Goal: Task Accomplishment & Management: Complete application form

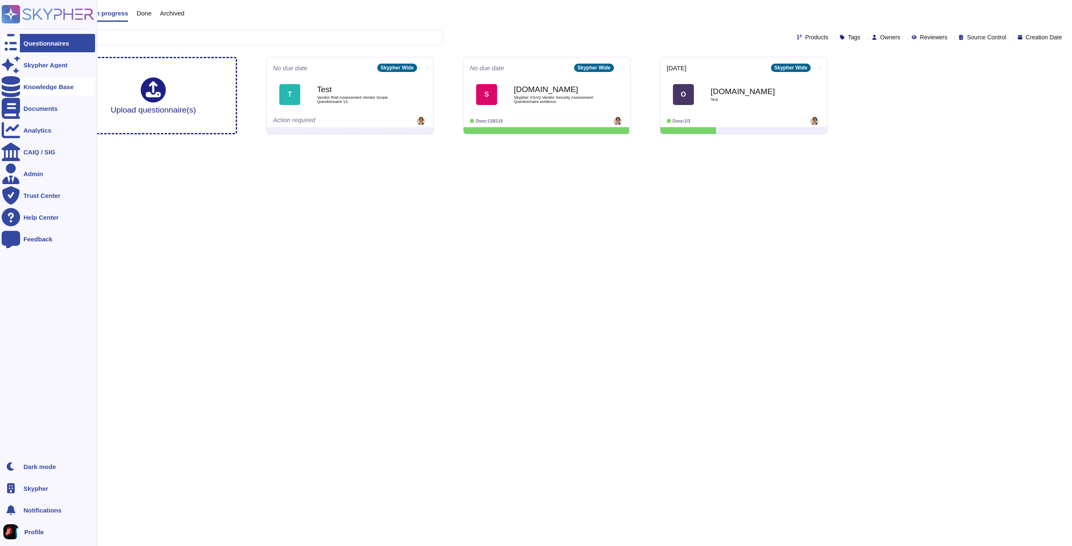
click at [36, 88] on div "Knowledge Base" at bounding box center [48, 87] width 50 height 6
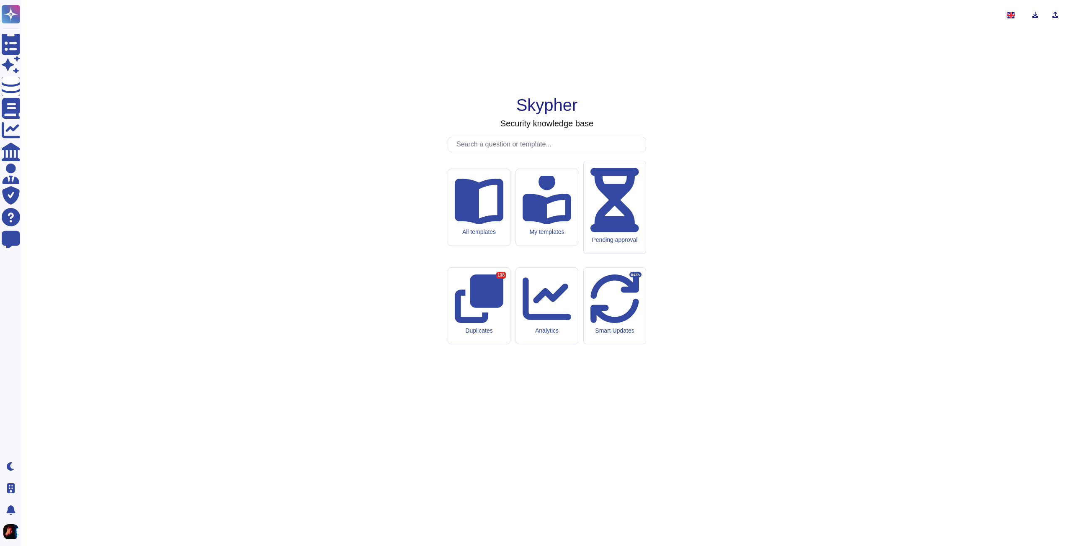
drag, startPoint x: 555, startPoint y: 217, endPoint x: 475, endPoint y: 220, distance: 80.0
click at [475, 152] on input "text" at bounding box center [548, 144] width 193 height 15
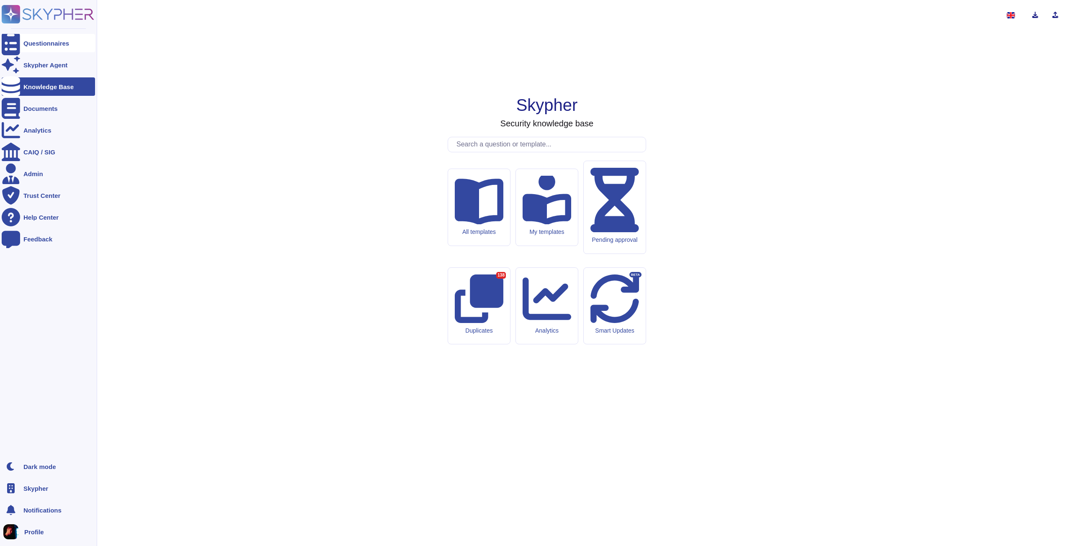
click at [11, 37] on div at bounding box center [11, 43] width 18 height 18
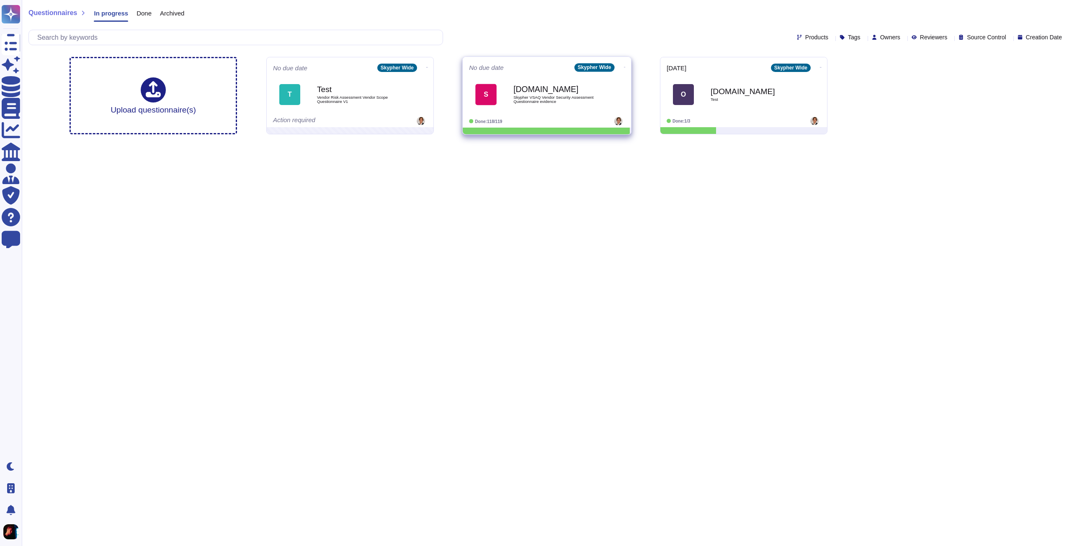
click at [539, 98] on span "Skypher VSAQ Vendor Security Assessment Questionnaire evidence" at bounding box center [555, 99] width 85 height 8
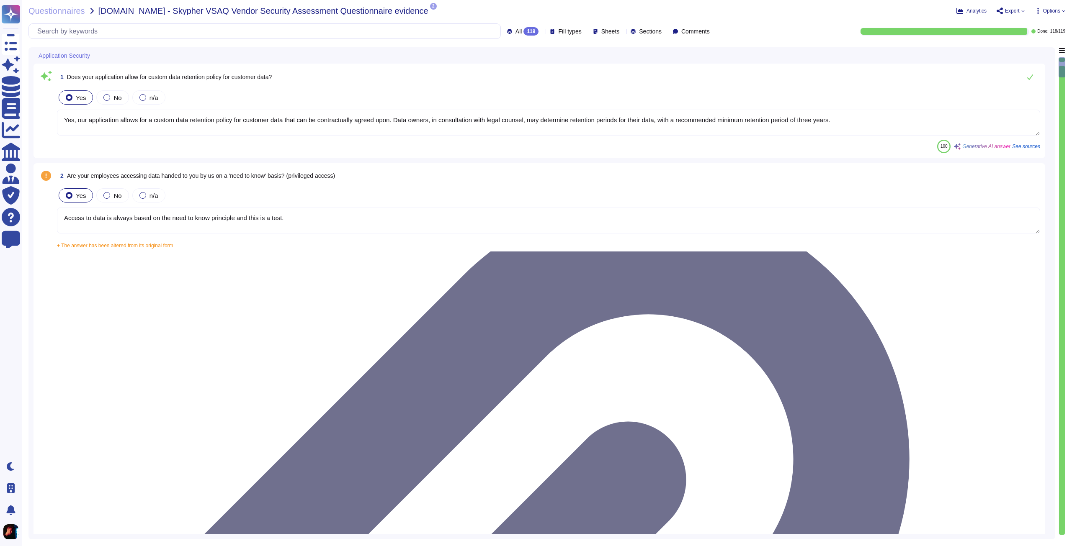
type textarea "Yes, our application allows for a custom data retention policy for customer dat…"
type textarea "Access to data is always based on the need to know principle and this is a test."
type textarea "Yes, we require Multi-Factor Authentication (MFA) for the administration of our…"
type textarea "Yes, our application allows for a custom data retention policy for customer dat…"
type textarea "Yes, our employees access data provided by you on a 'need to know' basis, in ac…"
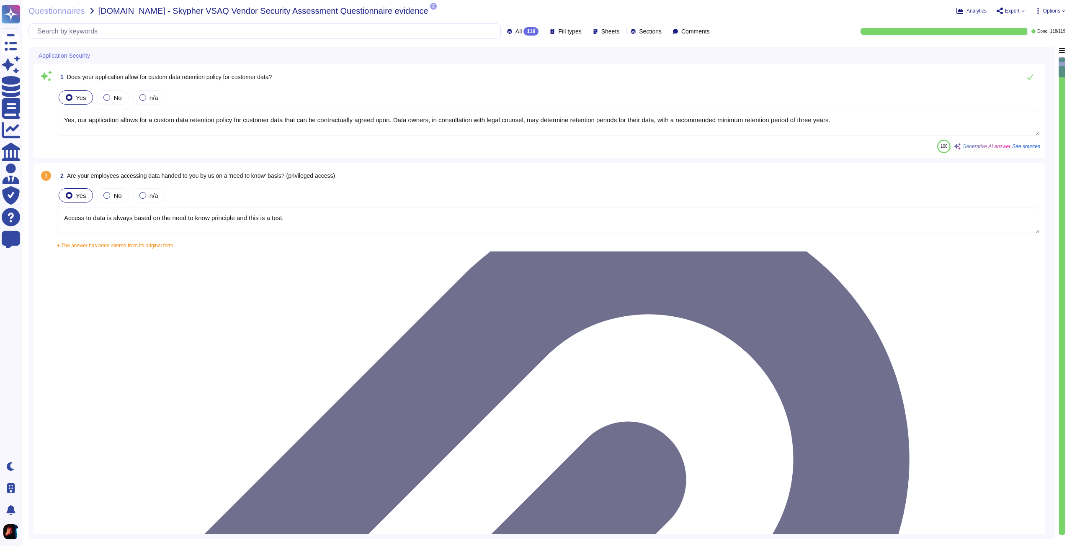
type textarea "Yes, we support secure deletion of archived or backed-up data through our Data …"
type textarea "Yes, Skypher has a formal Information Security Program (InfoSec SP) in place. T…"
drag, startPoint x: 67, startPoint y: 75, endPoint x: 270, endPoint y: 73, distance: 203.4
click at [270, 73] on div "1 Does your application allow for custom data retention policy for customer dat…" at bounding box center [548, 77] width 983 height 17
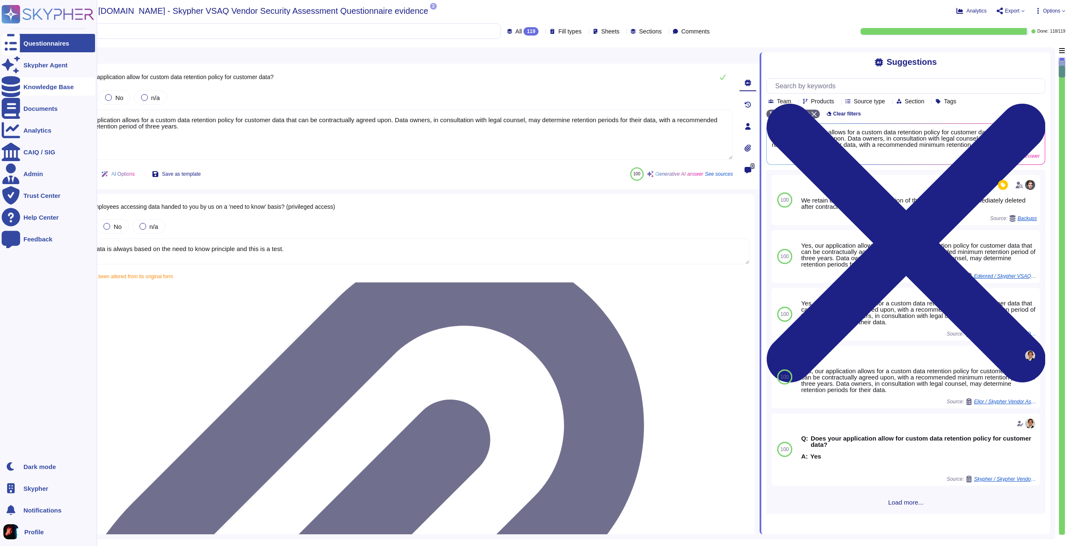
click at [54, 82] on div "Knowledge Base" at bounding box center [48, 86] width 93 height 18
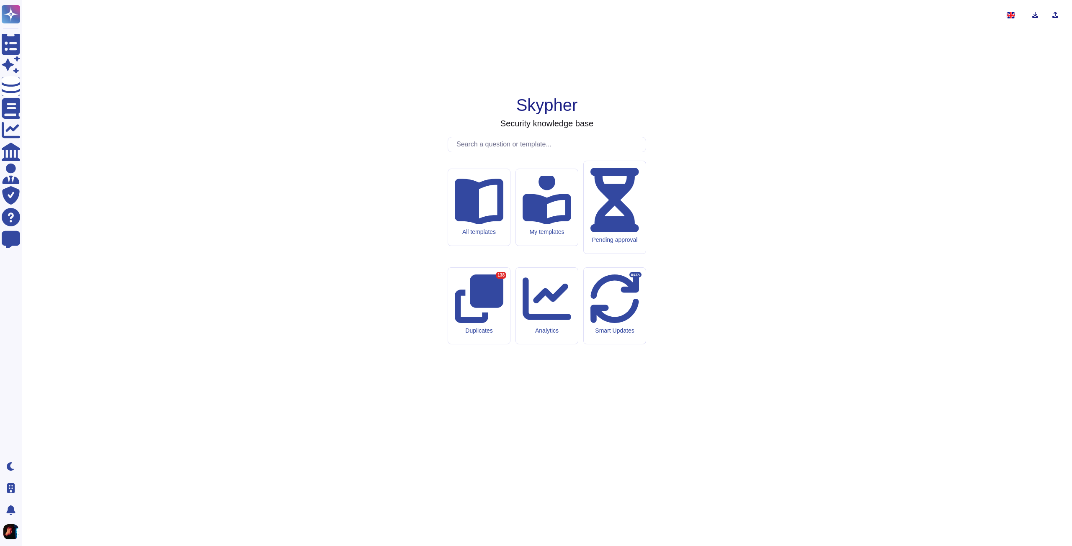
click at [517, 152] on input "text" at bounding box center [548, 144] width 193 height 15
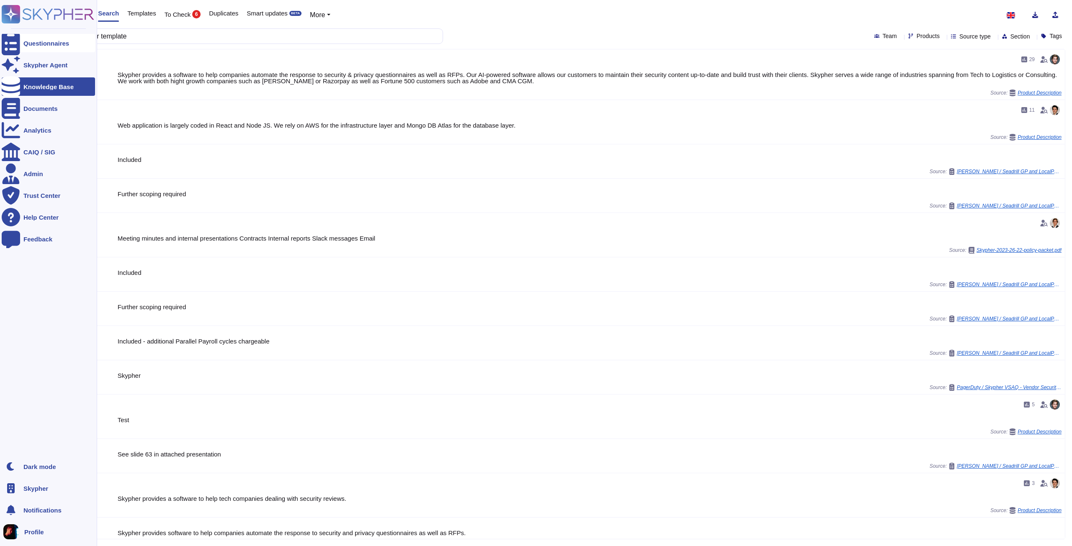
click at [54, 40] on div "Questionnaires" at bounding box center [46, 43] width 46 height 6
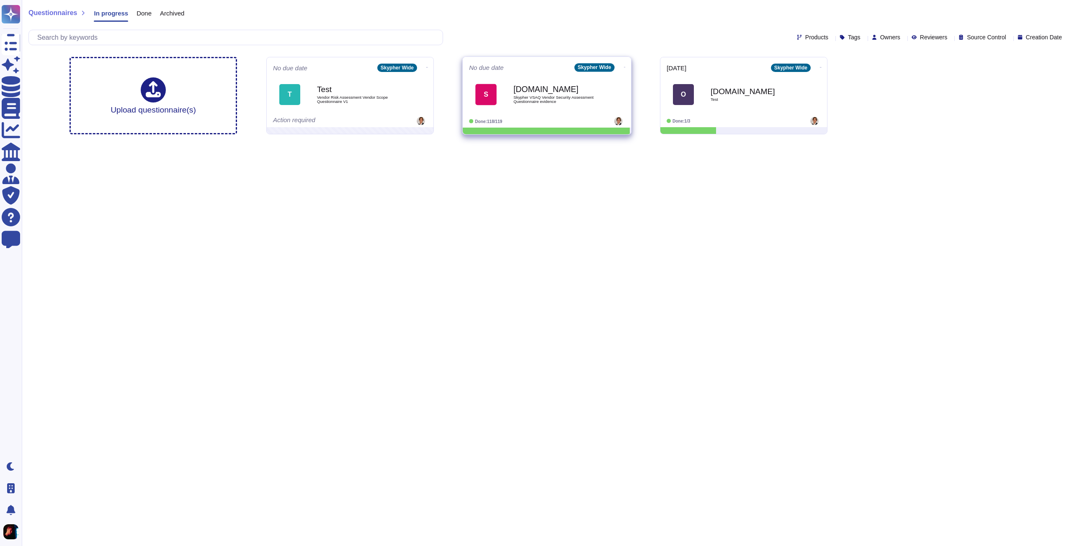
click at [584, 81] on div "[DOMAIN_NAME] Skypher VSAQ Vendor Security Assessment Questionnaire evidence" at bounding box center [555, 94] width 85 height 34
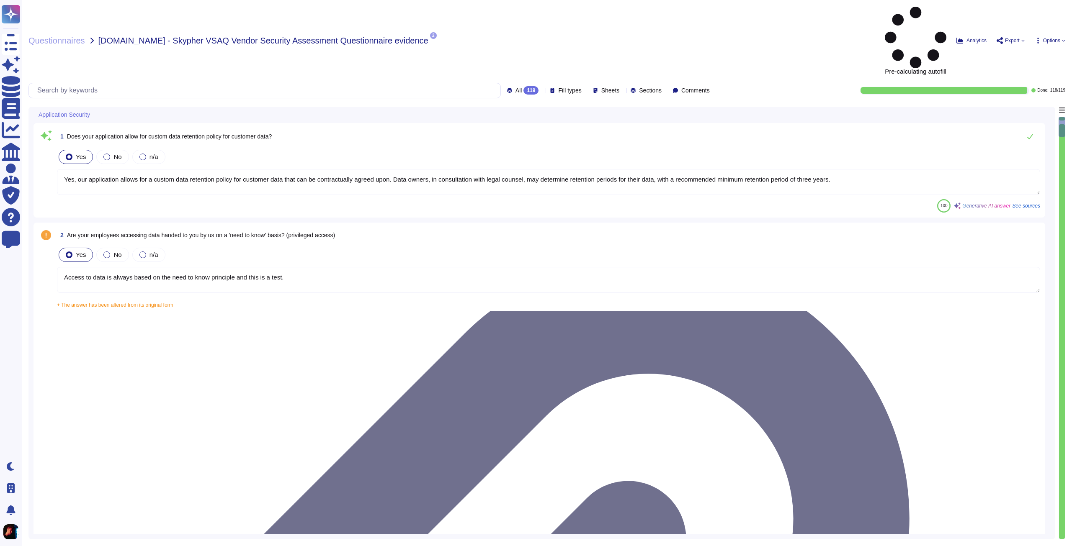
type textarea "Yes, our application allows for a custom data retention policy for customer dat…"
type textarea "Access to data is always based on the need to know principle and this is a test."
type textarea "Yes, we require Multi-Factor Authentication (MFA) for the administration of our…"
type textarea "Yes, our application allows for a custom data retention policy for customer dat…"
type textarea "Yes, our employees access data provided by you on a 'need to know' basis, in ac…"
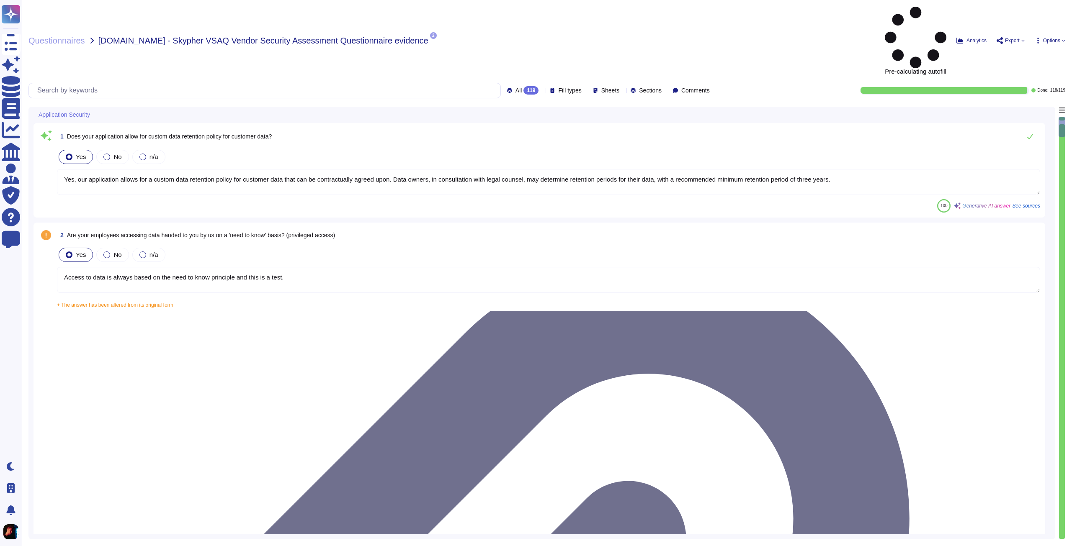
type textarea "Yes, we support secure deletion of archived or backed-up data through our Data …"
type textarea "Yes, Skypher has a formal Information Security Program (InfoSec SP) in place. T…"
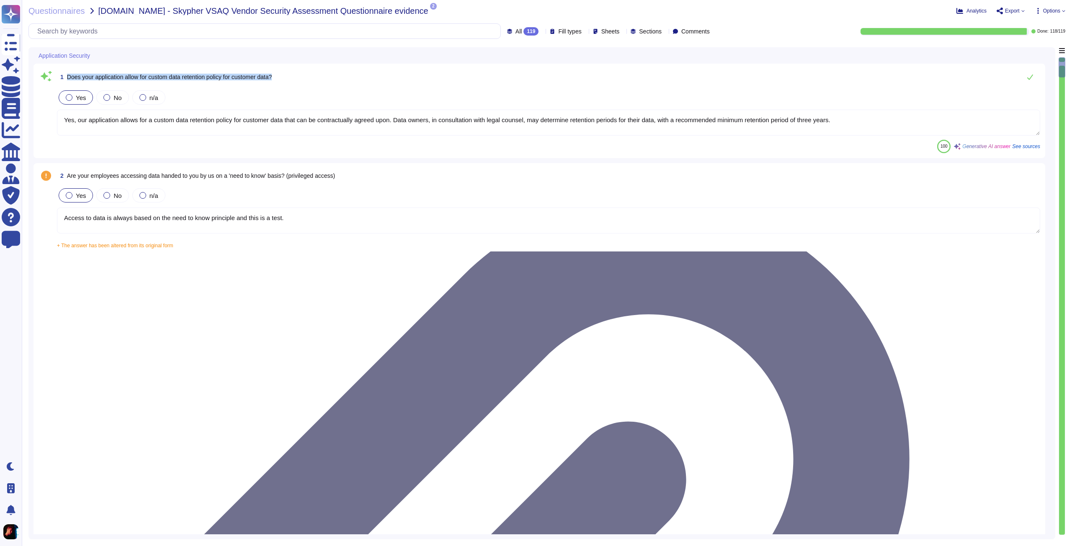
drag, startPoint x: 67, startPoint y: 75, endPoint x: 280, endPoint y: 76, distance: 212.6
click at [280, 76] on div "1 Does your application allow for custom data retention policy for customer dat…" at bounding box center [548, 77] width 983 height 17
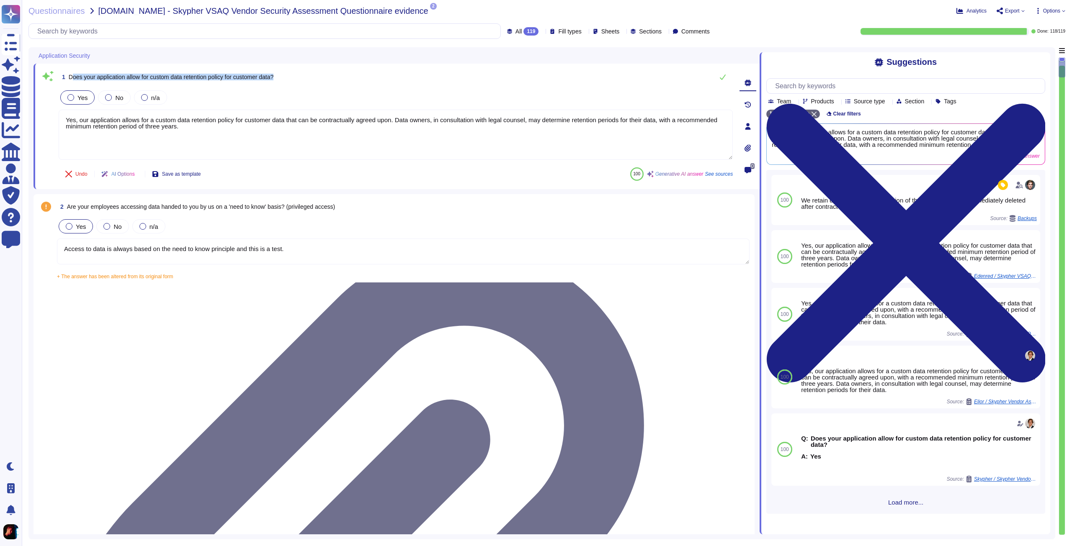
drag, startPoint x: 70, startPoint y: 77, endPoint x: 302, endPoint y: 77, distance: 231.9
click at [302, 77] on div "1 Does your application allow for custom data retention policy for customer dat…" at bounding box center [396, 77] width 674 height 17
drag, startPoint x: 69, startPoint y: 78, endPoint x: 299, endPoint y: 84, distance: 229.9
click at [299, 84] on div "1 Does your application allow for custom data retention policy for customer dat…" at bounding box center [396, 77] width 674 height 17
copy span "Does your application allow for custom data retention policy for customer data?"
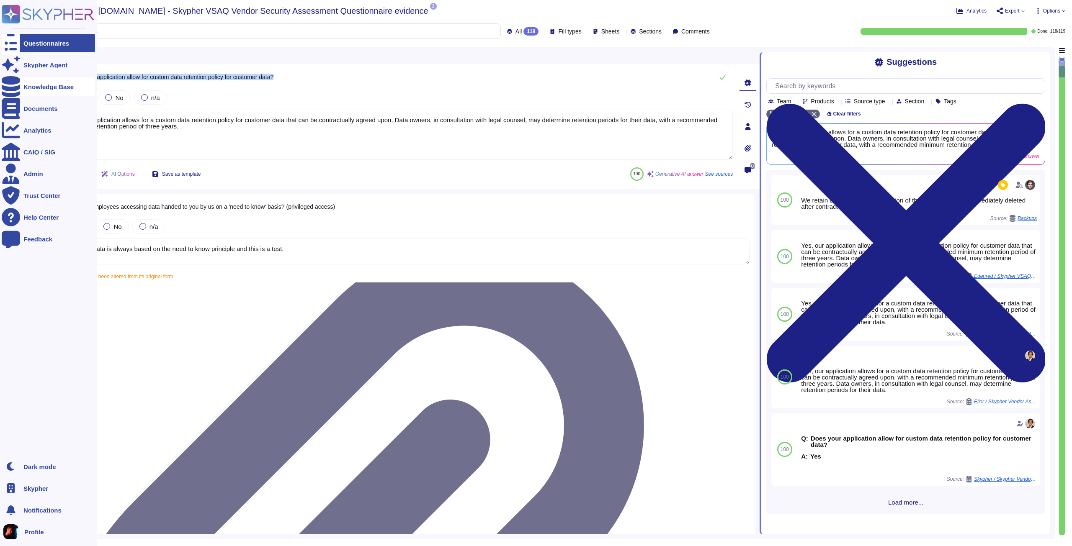
click at [34, 85] on div "Knowledge Base" at bounding box center [48, 87] width 50 height 6
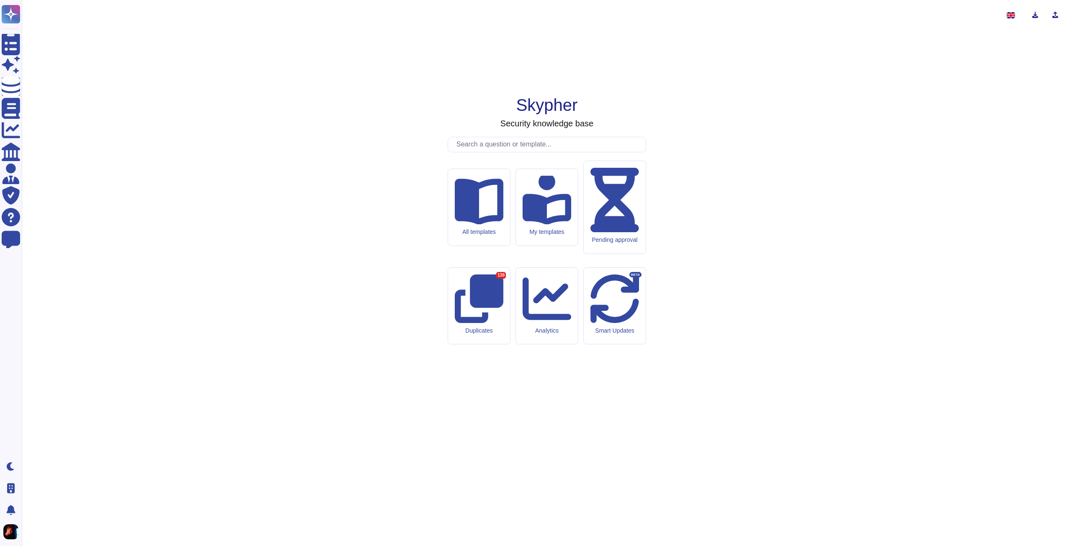
click at [517, 152] on input "text" at bounding box center [548, 144] width 193 height 15
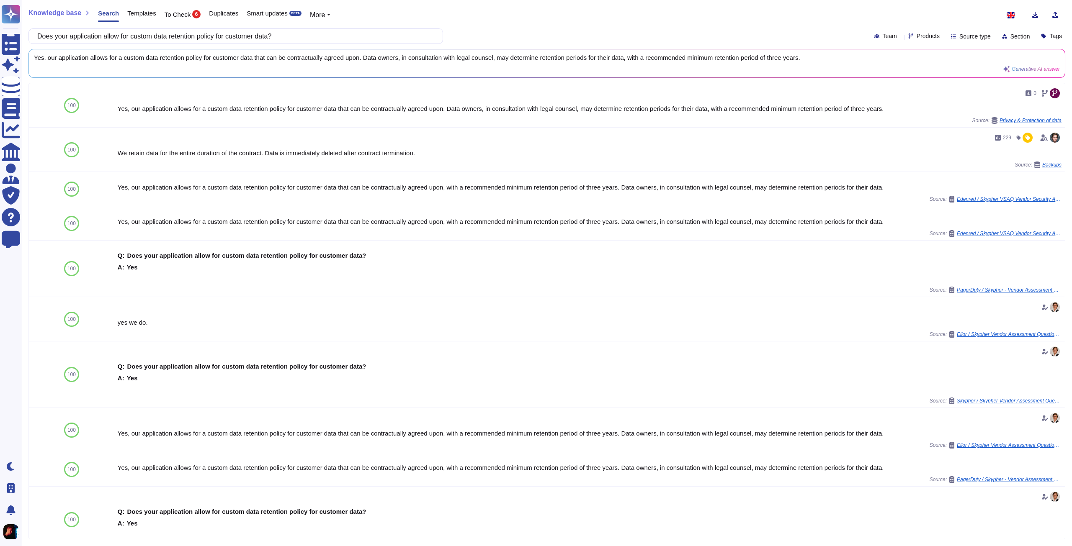
click at [900, 37] on icon at bounding box center [900, 37] width 0 height 0
click at [943, 37] on icon at bounding box center [943, 37] width 0 height 0
click at [994, 37] on icon at bounding box center [994, 37] width 0 height 0
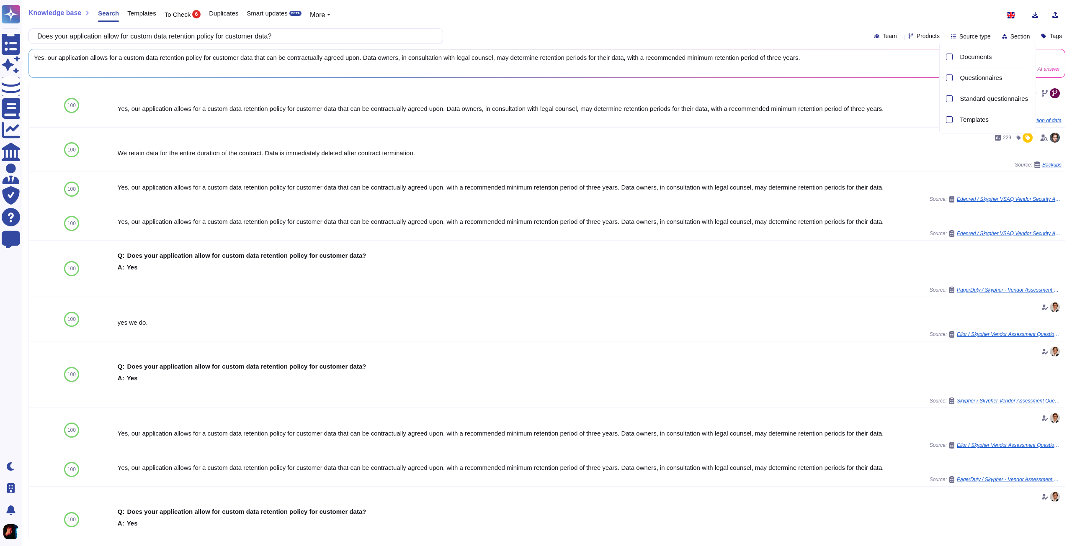
click at [994, 37] on icon at bounding box center [994, 37] width 0 height 0
click at [1020, 37] on div "Section" at bounding box center [1017, 36] width 31 height 6
click at [1065, 39] on div at bounding box center [1065, 36] width 0 height 6
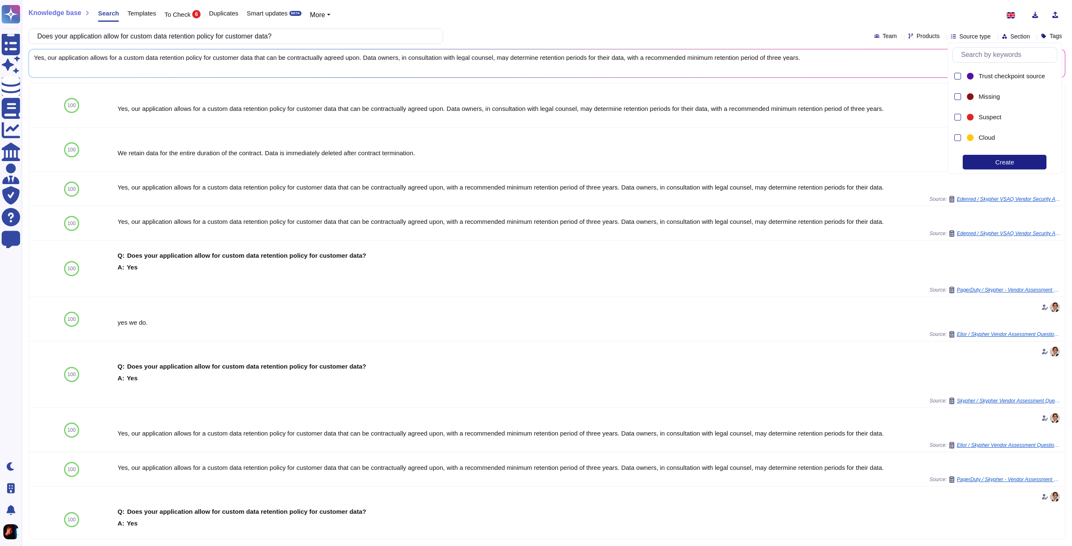
click at [1065, 37] on icon at bounding box center [1065, 37] width 0 height 0
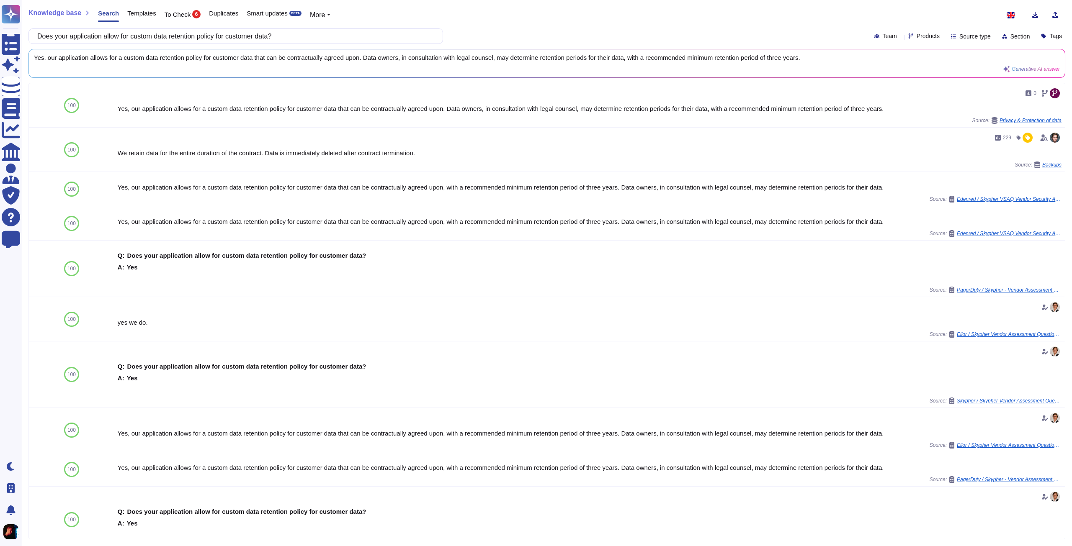
click at [882, 39] on span "Team" at bounding box center [889, 36] width 14 height 6
click at [882, 35] on span "Team" at bounding box center [889, 36] width 14 height 6
